Goal: Information Seeking & Learning: Find specific fact

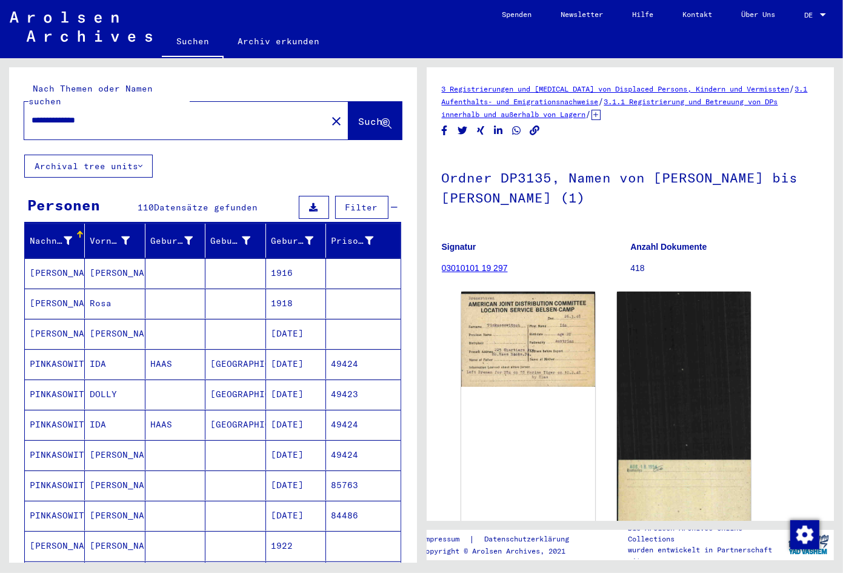
drag, startPoint x: 124, startPoint y: 112, endPoint x: 1, endPoint y: 108, distance: 123.0
click at [9, 108] on div "**********" at bounding box center [213, 319] width 408 height 504
drag, startPoint x: 131, startPoint y: 108, endPoint x: -4, endPoint y: 101, distance: 134.7
click at [32, 114] on input "**********" at bounding box center [176, 120] width 288 height 13
type input "**********"
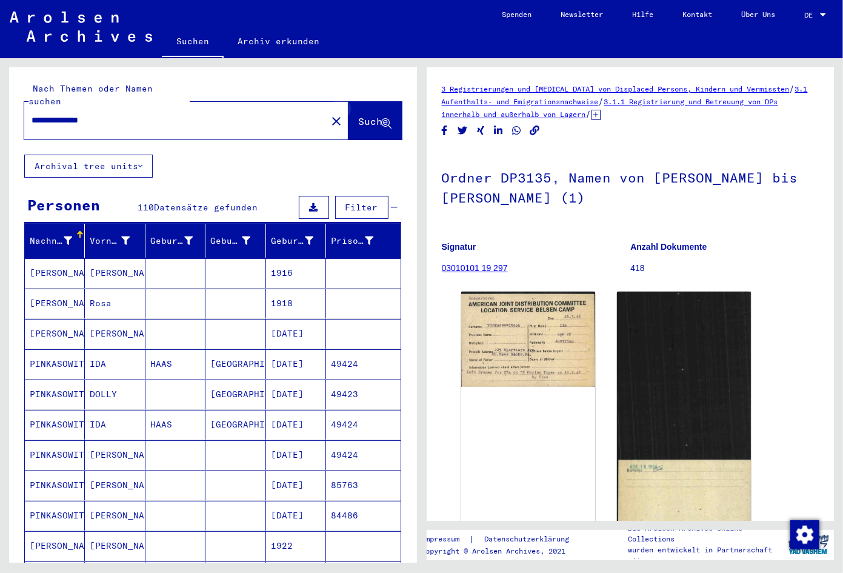
click at [384, 119] on icon at bounding box center [386, 124] width 10 height 10
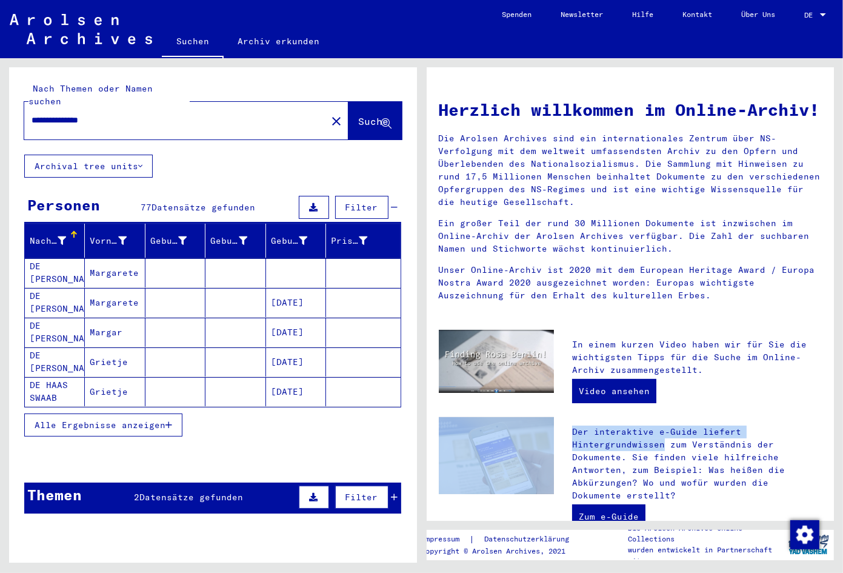
click at [769, 433] on div "Herzlich willkommen im Online-Archiv! Die Arolsen Archives sind ein internation…" at bounding box center [631, 458] width 384 height 746
click at [105, 413] on button "Alle Ergebnisse anzeigen" at bounding box center [103, 424] width 158 height 23
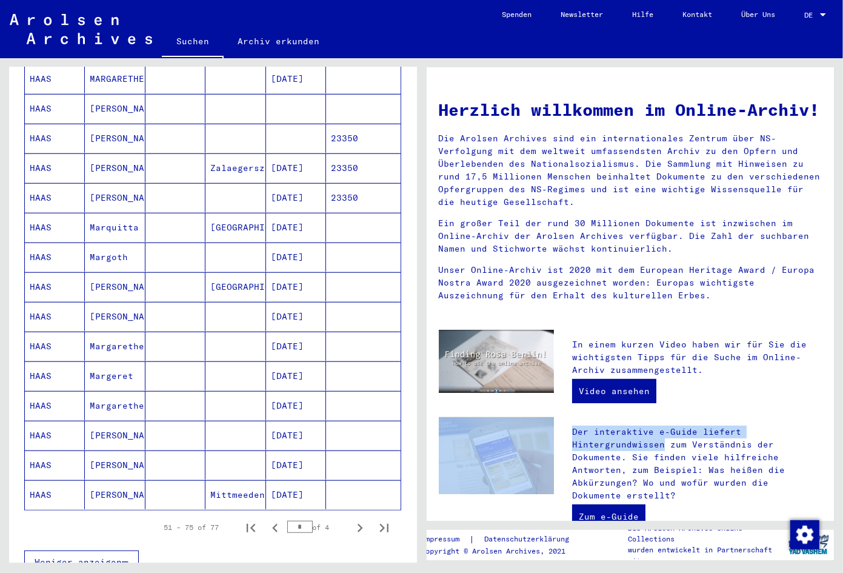
scroll to position [509, 0]
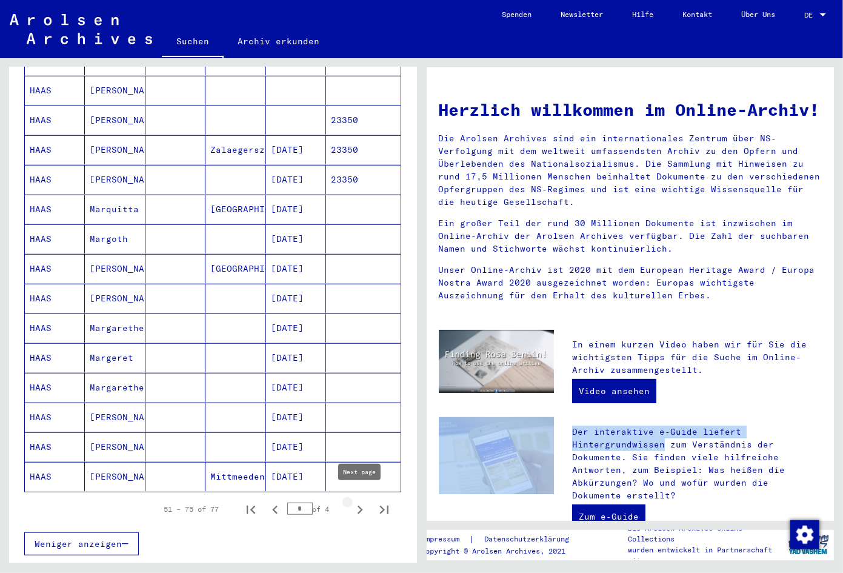
click at [362, 501] on icon "Next page" at bounding box center [359, 509] width 17 height 17
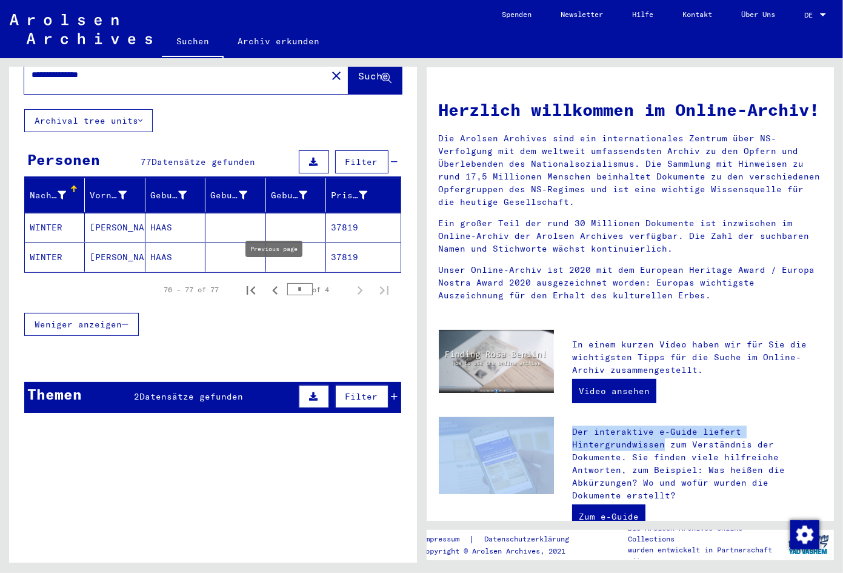
click at [274, 282] on icon "Previous page" at bounding box center [275, 290] width 17 height 17
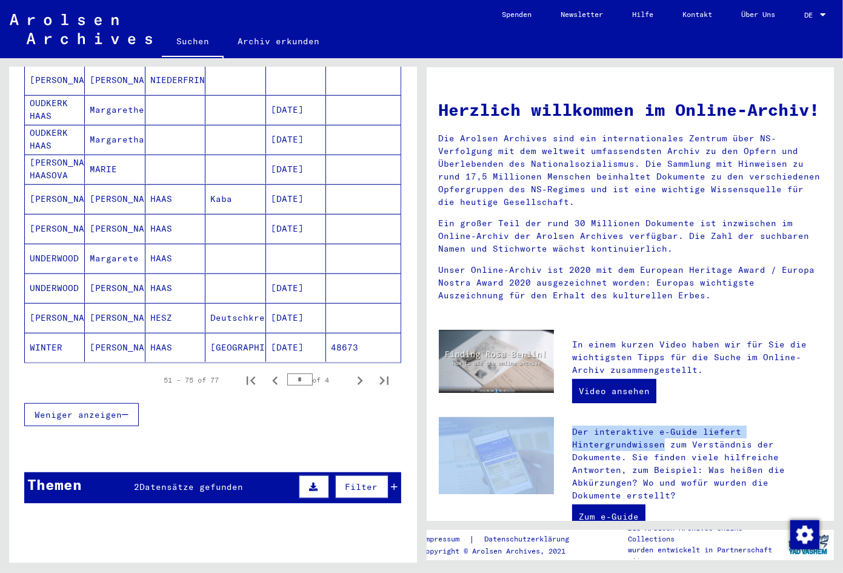
scroll to position [682, 0]
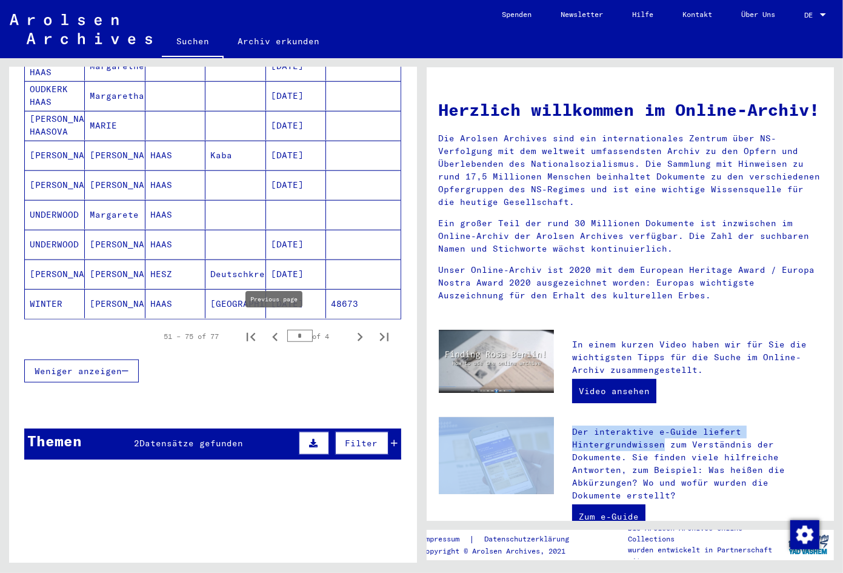
click at [269, 330] on icon "Previous page" at bounding box center [275, 336] width 17 height 17
type input "*"
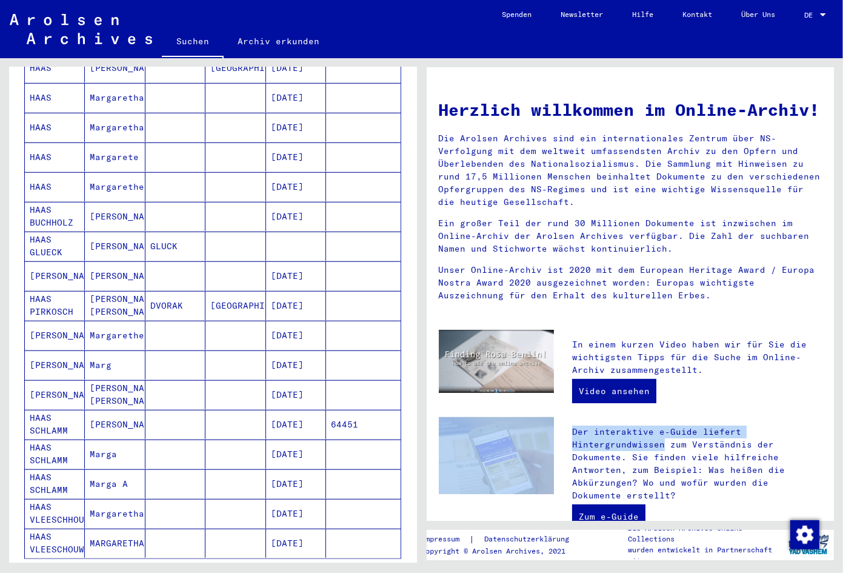
scroll to position [427, 0]
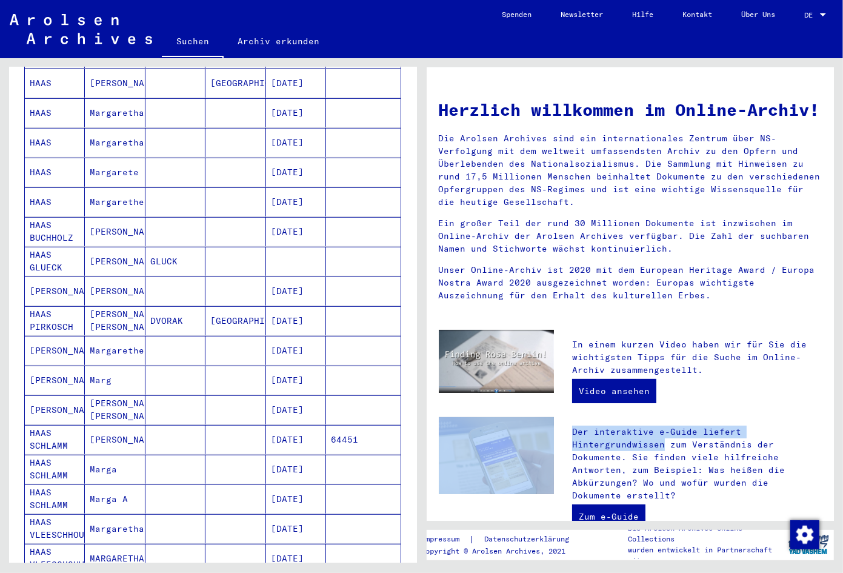
click at [294, 169] on mat-cell "[DATE]" at bounding box center [296, 172] width 60 height 29
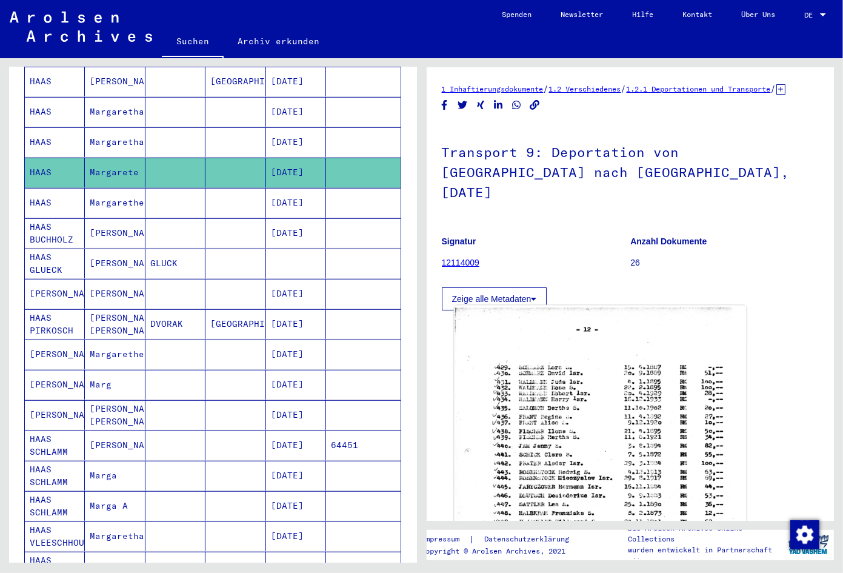
click at [563, 416] on img at bounding box center [599, 508] width 291 height 407
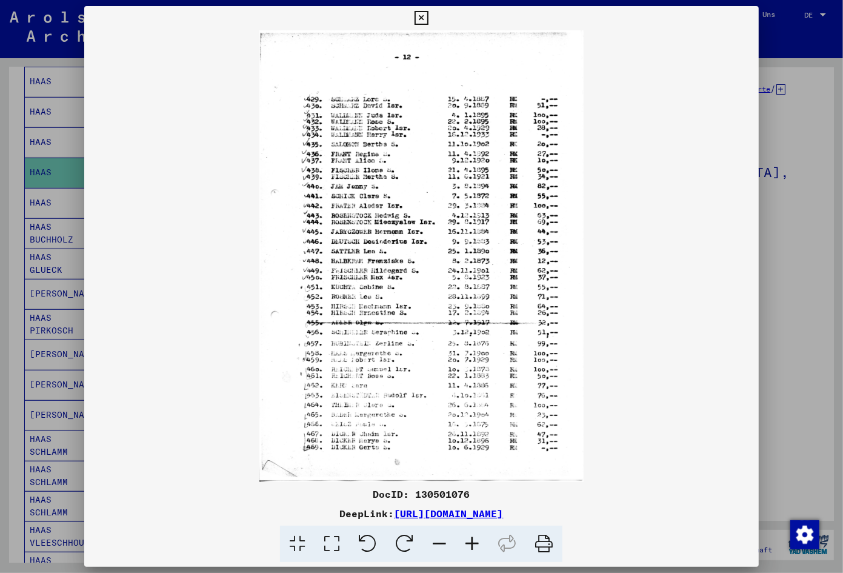
click at [460, 543] on icon at bounding box center [472, 543] width 33 height 37
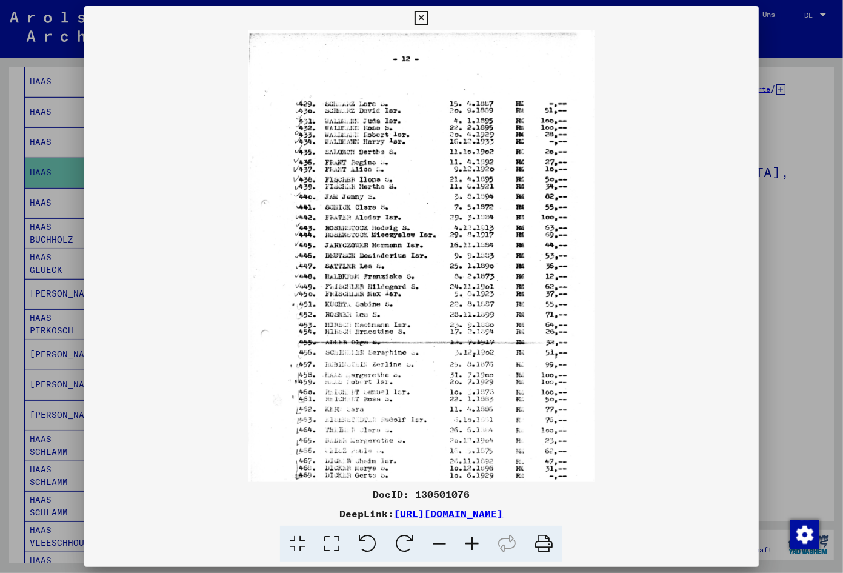
click at [460, 543] on icon at bounding box center [472, 543] width 33 height 37
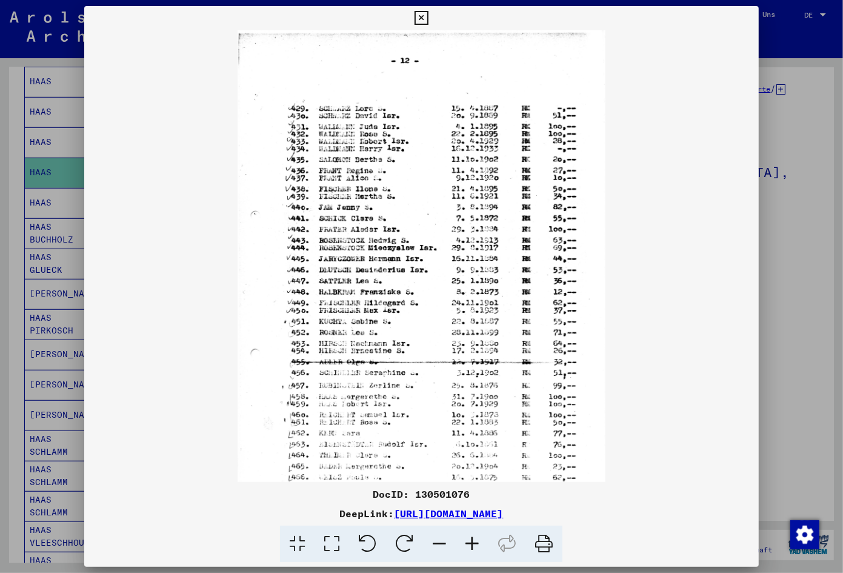
click at [460, 543] on icon at bounding box center [472, 543] width 33 height 37
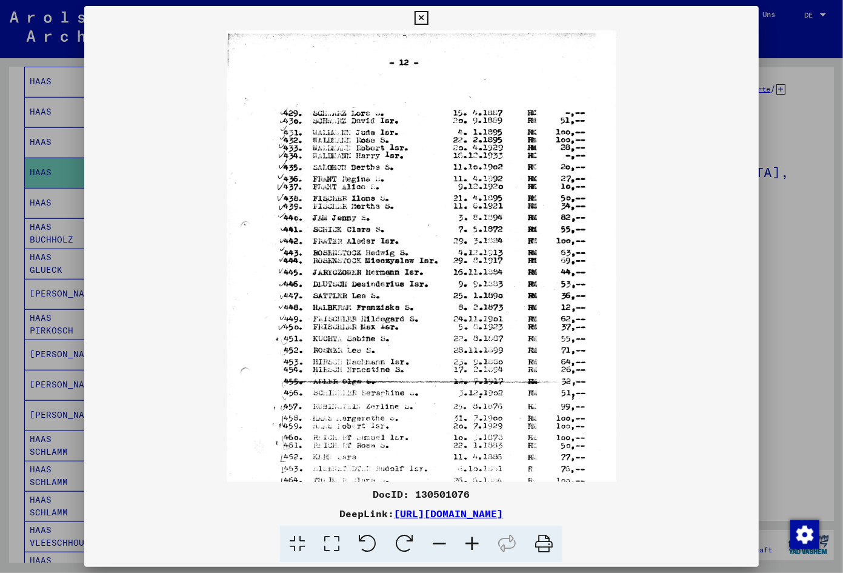
click at [460, 543] on icon at bounding box center [472, 543] width 33 height 37
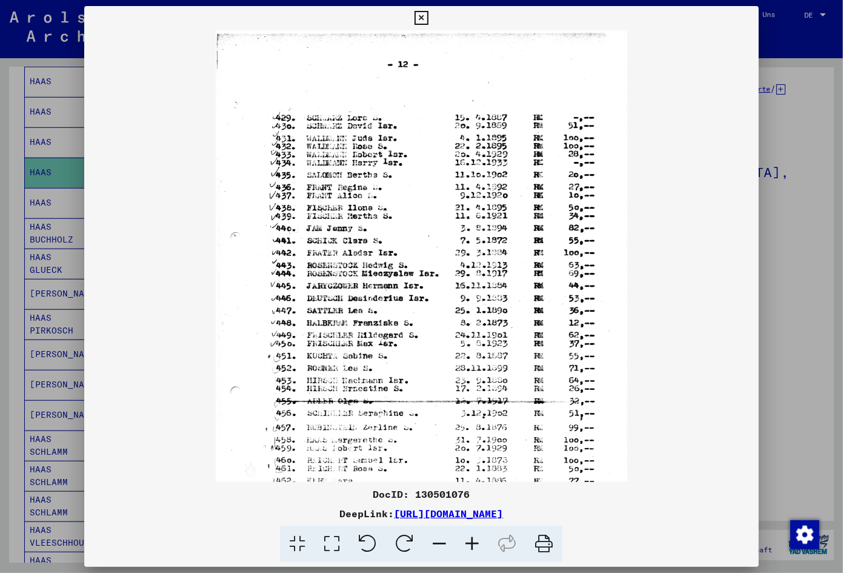
click at [460, 543] on icon at bounding box center [472, 543] width 33 height 37
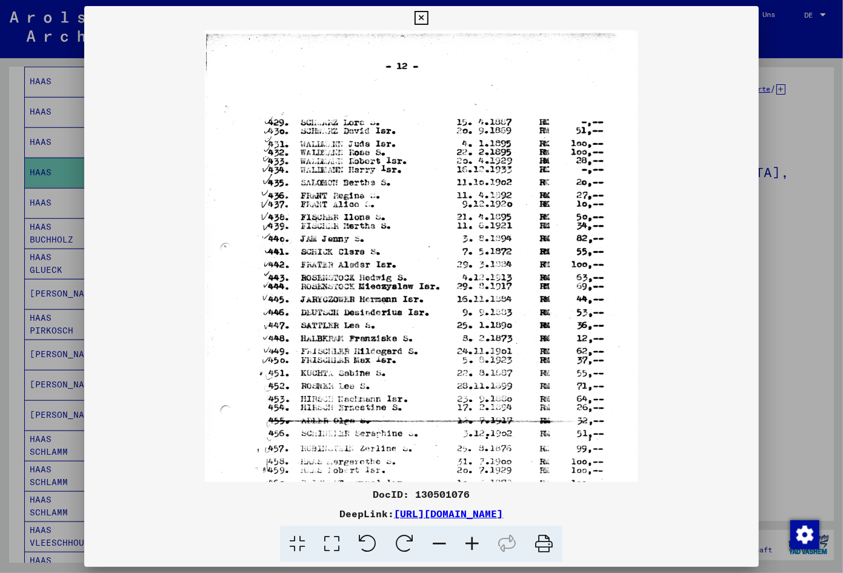
click at [460, 543] on icon at bounding box center [472, 543] width 33 height 37
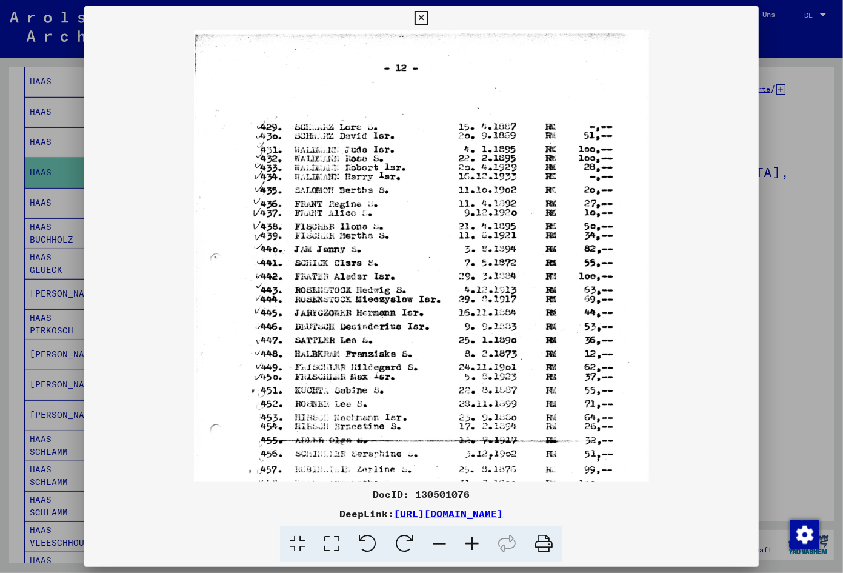
click at [460, 543] on icon at bounding box center [472, 543] width 33 height 37
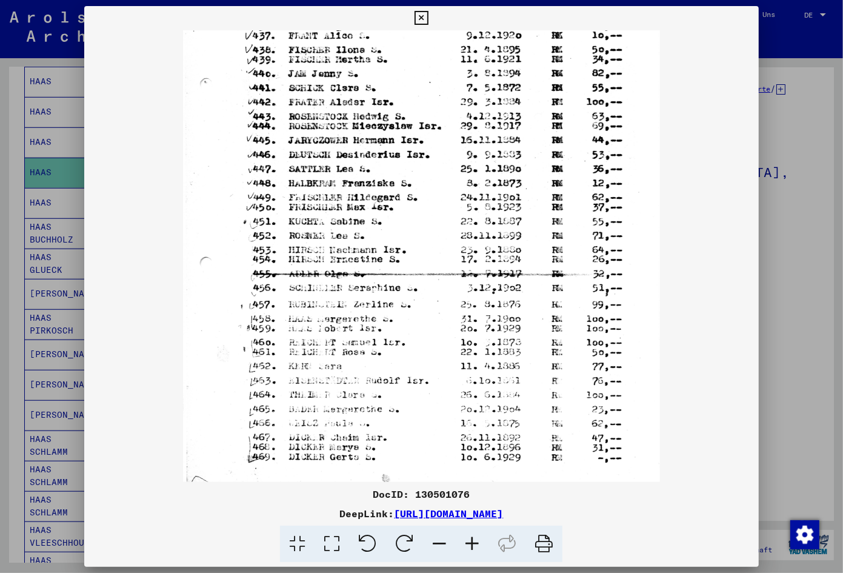
scroll to position [187, 0]
drag, startPoint x: 391, startPoint y: 335, endPoint x: 404, endPoint y: 199, distance: 136.9
click at [404, 199] on img at bounding box center [421, 175] width 476 height 663
click at [476, 553] on icon at bounding box center [472, 543] width 33 height 37
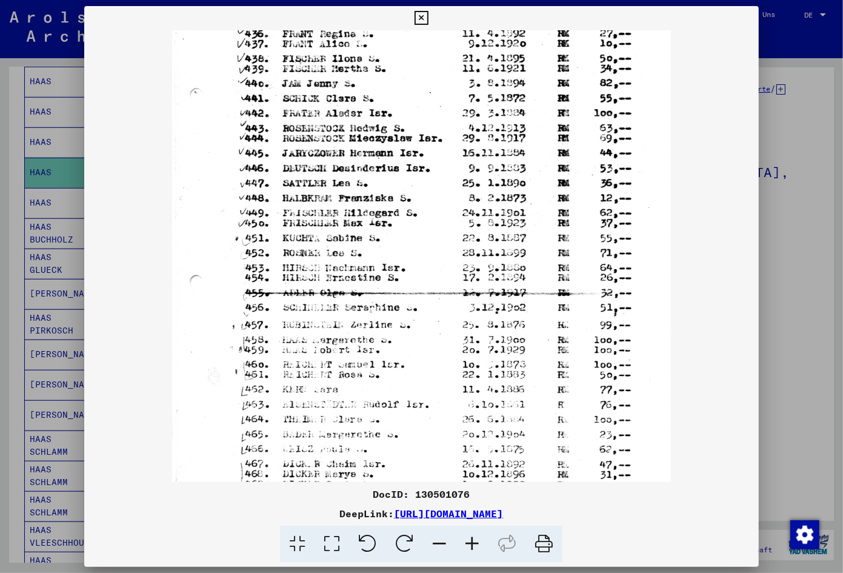
click at [476, 553] on icon at bounding box center [472, 543] width 33 height 37
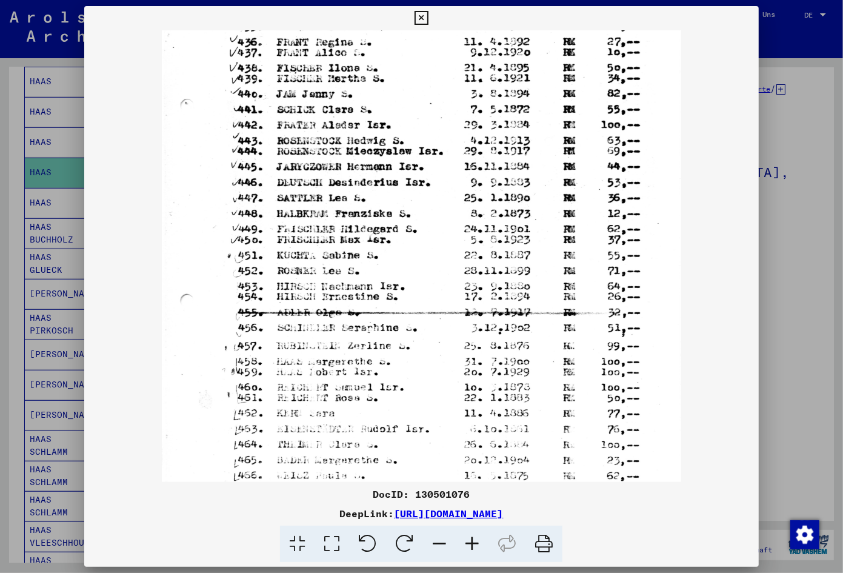
scroll to position [273, 0]
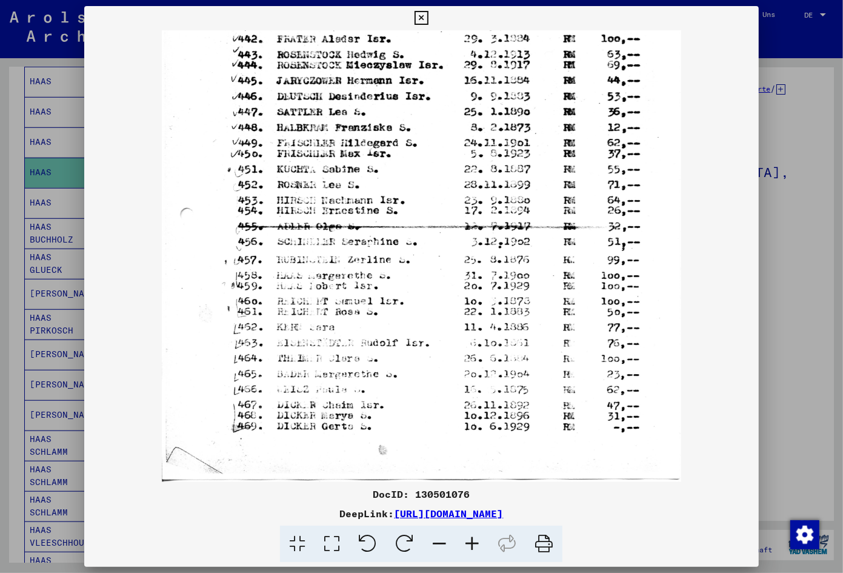
drag, startPoint x: 453, startPoint y: 333, endPoint x: 454, endPoint y: 267, distance: 66.7
click at [454, 267] on img at bounding box center [422, 120] width 520 height 724
click at [673, 281] on img at bounding box center [422, 120] width 520 height 724
drag, startPoint x: 696, startPoint y: 380, endPoint x: 689, endPoint y: 376, distance: 8.2
click at [689, 376] on div at bounding box center [421, 255] width 674 height 451
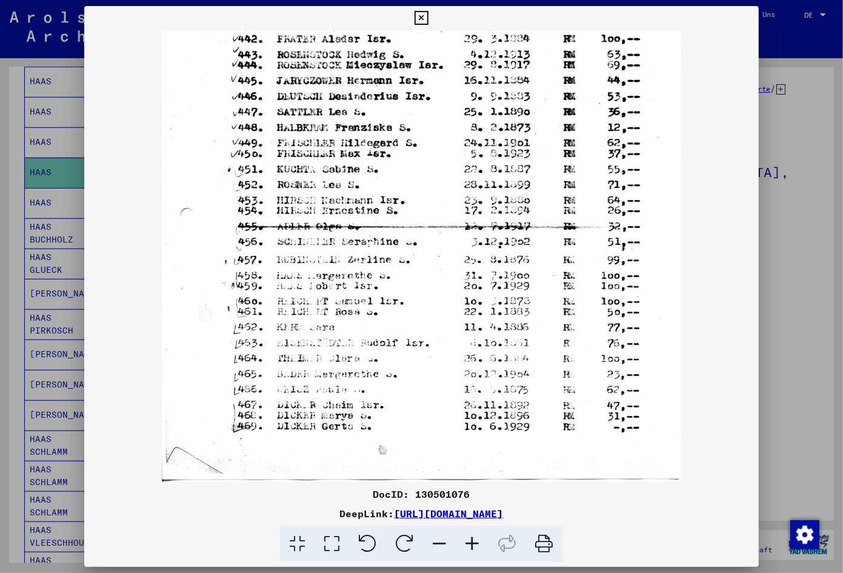
drag, startPoint x: 682, startPoint y: 517, endPoint x: 264, endPoint y: 514, distance: 418.1
click at [264, 514] on div "DeepLink: [URL][DOMAIN_NAME]" at bounding box center [421, 513] width 674 height 15
copy div "[URL][DOMAIN_NAME]"
click at [728, 273] on div at bounding box center [421, 255] width 674 height 451
drag, startPoint x: 651, startPoint y: 510, endPoint x: 266, endPoint y: 511, distance: 384.7
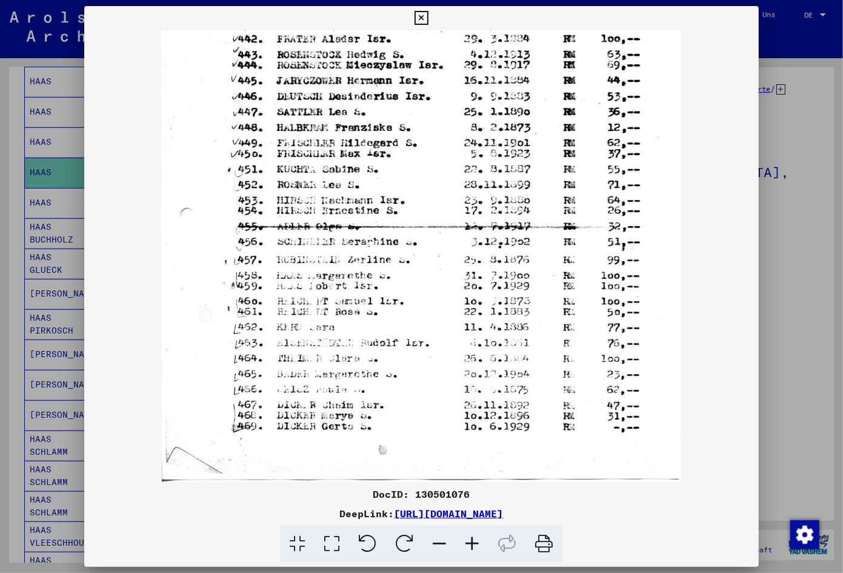
click at [266, 511] on div "DeepLink: [URL][DOMAIN_NAME]" at bounding box center [421, 513] width 674 height 15
copy link "[URL][DOMAIN_NAME]"
click at [679, 302] on img at bounding box center [422, 120] width 520 height 724
